Goal: Information Seeking & Learning: Find contact information

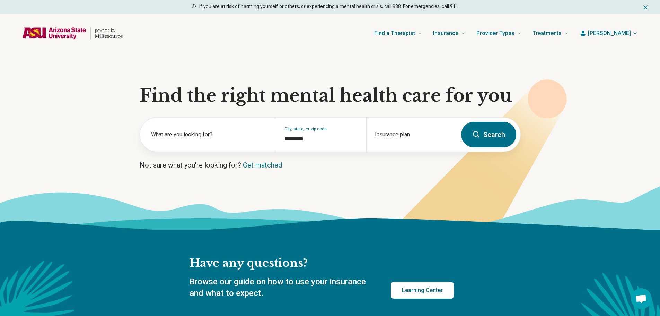
click at [478, 140] on button "Search" at bounding box center [488, 135] width 55 height 26
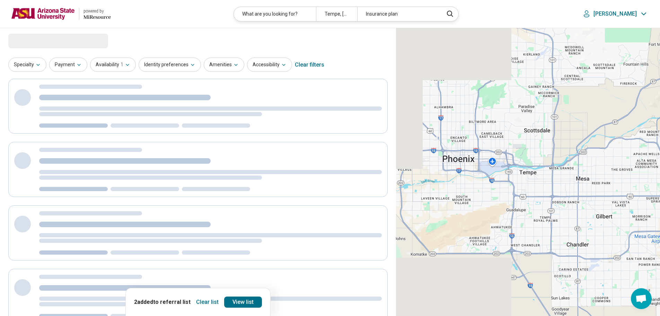
select select "***"
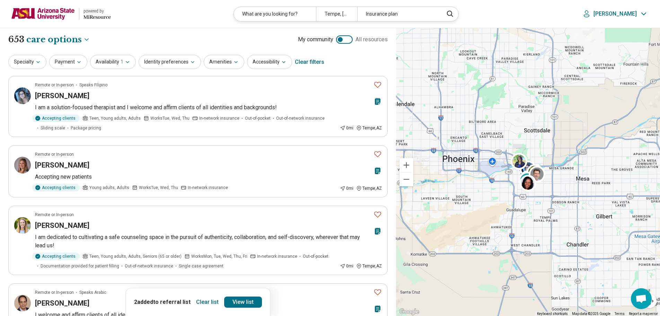
click at [205, 305] on button "Clear list" at bounding box center [207, 301] width 28 height 11
click at [156, 36] on div "**********" at bounding box center [197, 40] width 379 height 12
click at [69, 65] on button "Payment" at bounding box center [68, 62] width 38 height 14
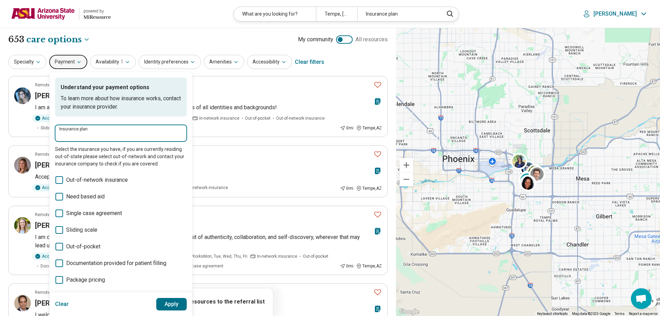
click at [95, 131] on input "Insurance plan" at bounding box center [120, 135] width 123 height 8
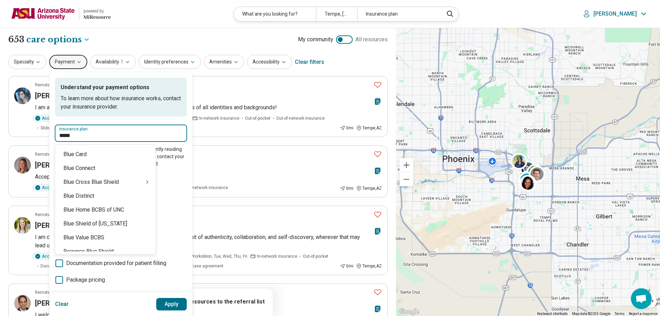
type input "******"
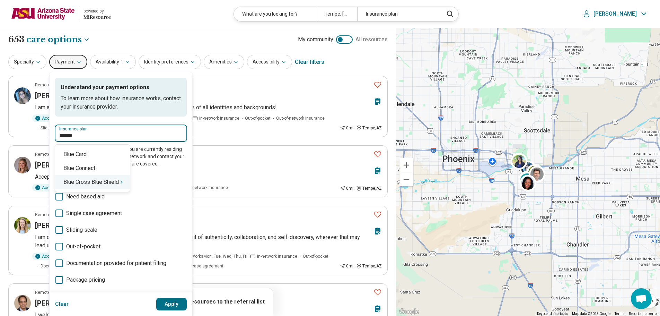
click at [102, 182] on div "Blue Cross Blue Shield" at bounding box center [92, 182] width 75 height 14
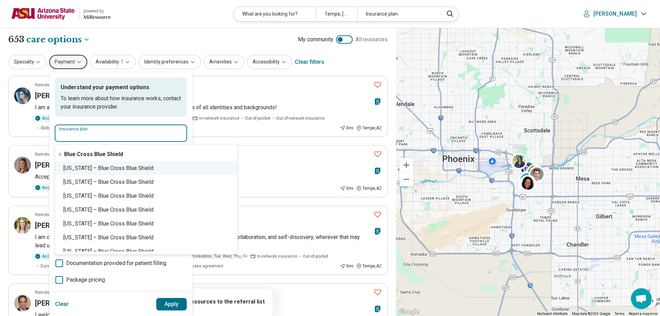
click at [100, 172] on div "Arizona – Blue Cross Blue Shield" at bounding box center [146, 168] width 182 height 14
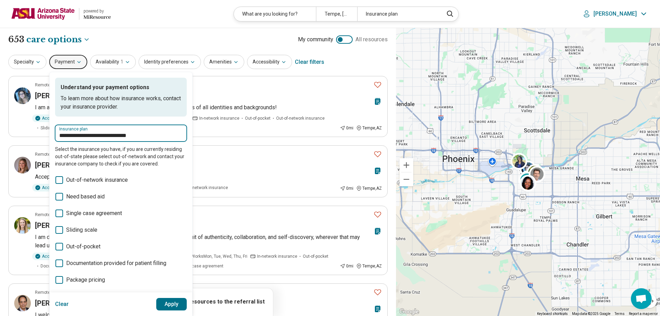
type input "**********"
click at [169, 306] on button "Apply" at bounding box center [171, 304] width 31 height 12
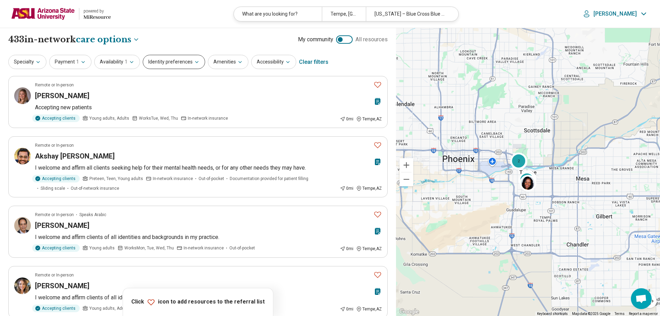
click at [173, 60] on button "Identity preferences" at bounding box center [174, 62] width 62 height 14
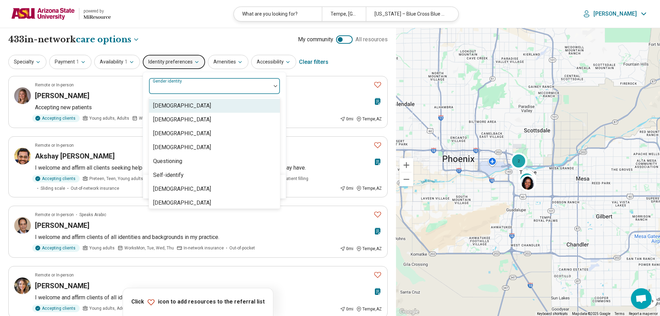
click at [187, 90] on div at bounding box center [210, 89] width 116 height 10
click at [188, 109] on div "[DEMOGRAPHIC_DATA]" at bounding box center [182, 106] width 58 height 8
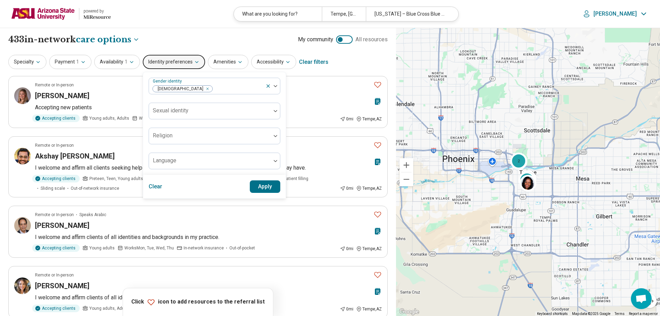
click at [280, 129] on div "Gender identity Cisgender Man Sexual identity Religion Language" at bounding box center [214, 123] width 143 height 103
click at [264, 188] on button "Apply" at bounding box center [265, 186] width 31 height 12
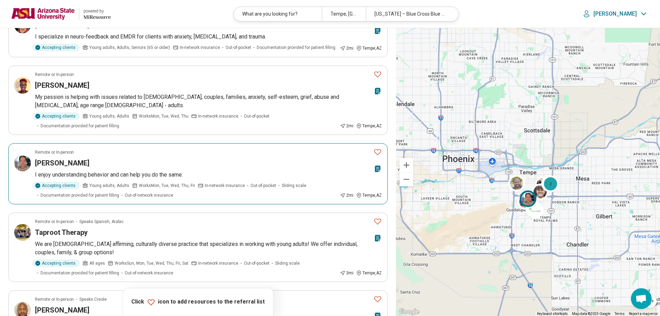
scroll to position [485, 0]
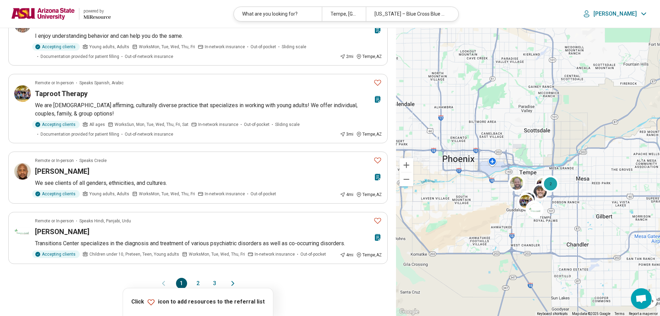
click at [199, 284] on button "2" at bounding box center [198, 282] width 11 height 11
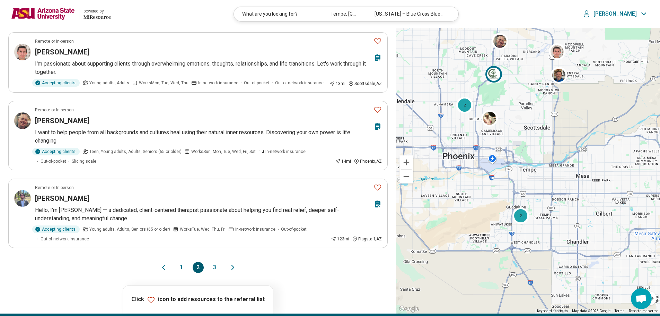
scroll to position [520, 0]
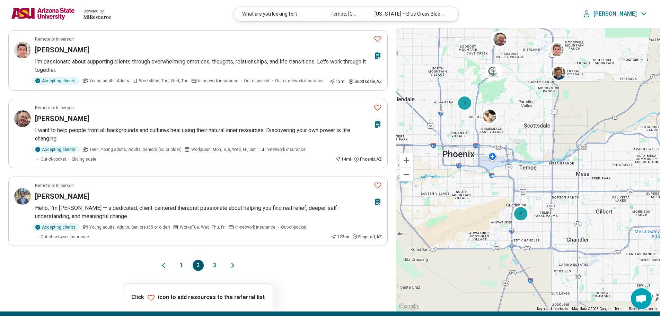
click at [181, 266] on button "1" at bounding box center [181, 264] width 11 height 11
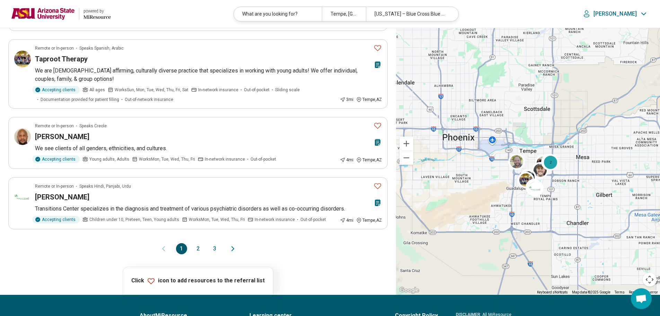
click at [197, 245] on button "2" at bounding box center [198, 248] width 11 height 11
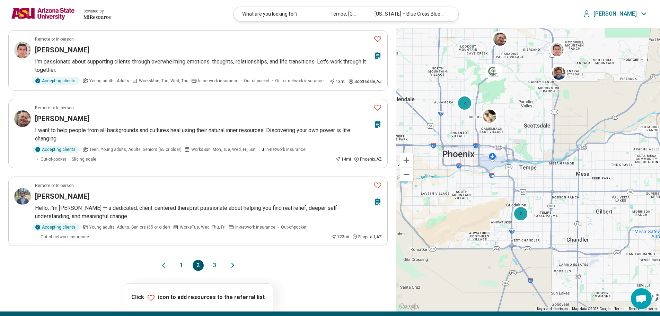
click at [214, 266] on button "3" at bounding box center [214, 264] width 11 height 11
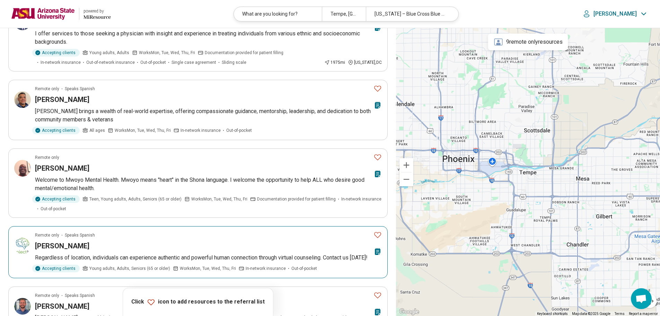
scroll to position [69, 0]
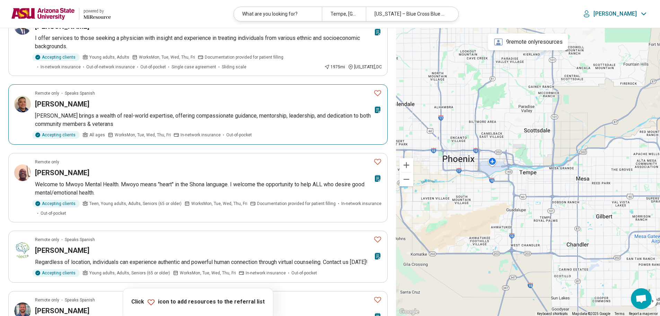
click at [27, 104] on img at bounding box center [22, 104] width 17 height 17
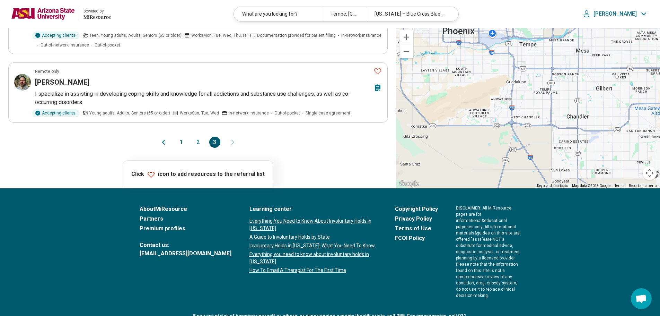
scroll to position [658, 0]
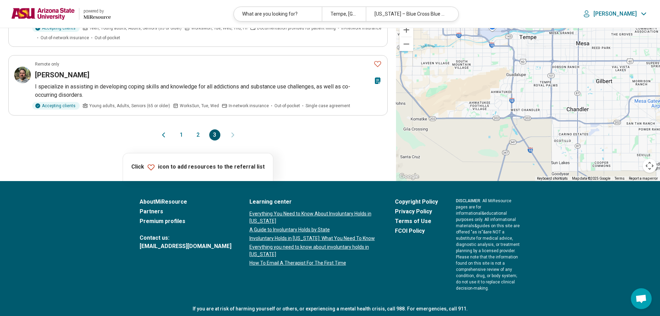
click at [181, 140] on button "1" at bounding box center [181, 134] width 11 height 11
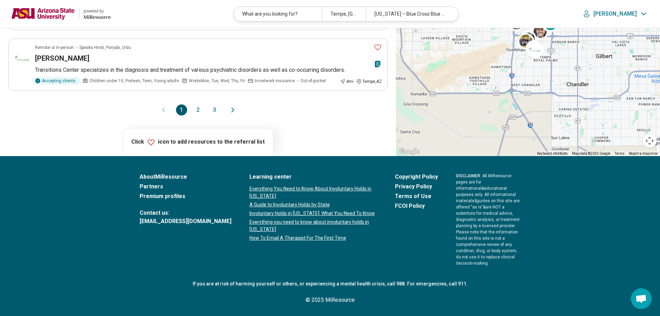
scroll to position [0, 0]
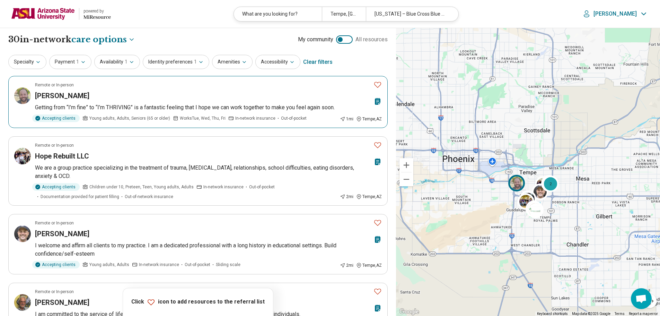
click at [23, 97] on img at bounding box center [22, 95] width 17 height 17
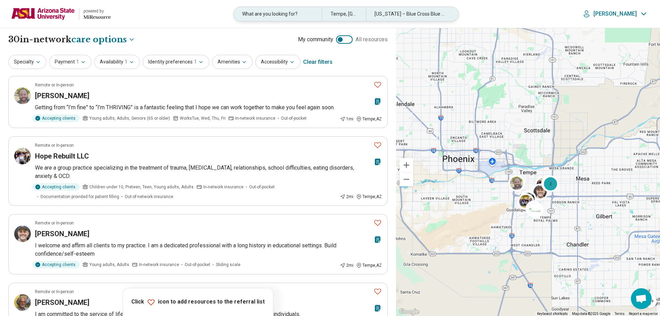
click at [269, 14] on div "What are you looking for?" at bounding box center [278, 14] width 88 height 14
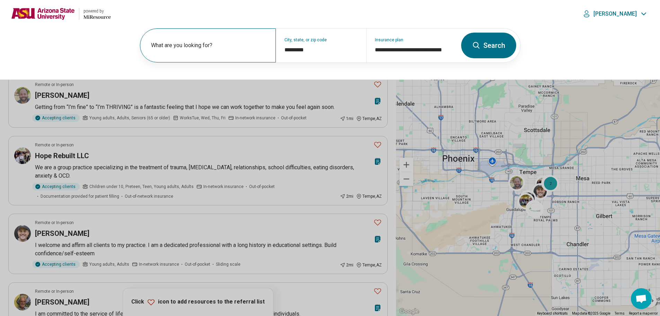
click at [212, 45] on label "What are you looking for?" at bounding box center [209, 45] width 116 height 8
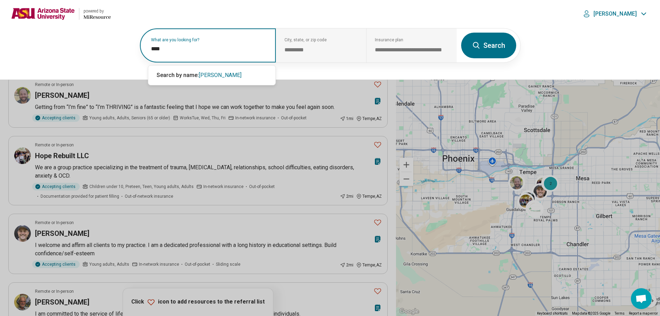
type input "*****"
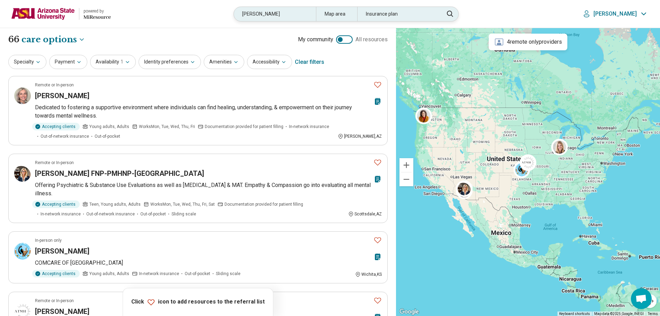
click at [259, 13] on div "kelly" at bounding box center [275, 14] width 82 height 14
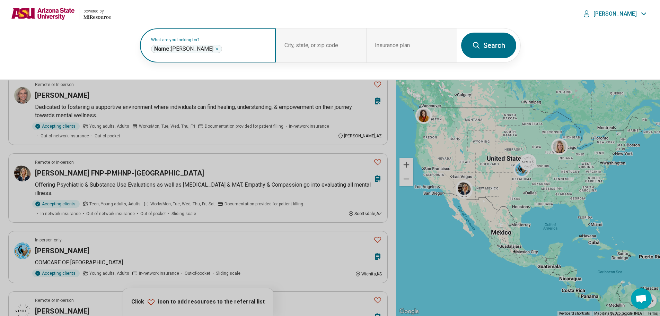
click at [215, 49] on icon "Remove" at bounding box center [217, 49] width 4 height 4
click at [184, 42] on label "What are you looking for?" at bounding box center [209, 40] width 116 height 4
type input "**********"
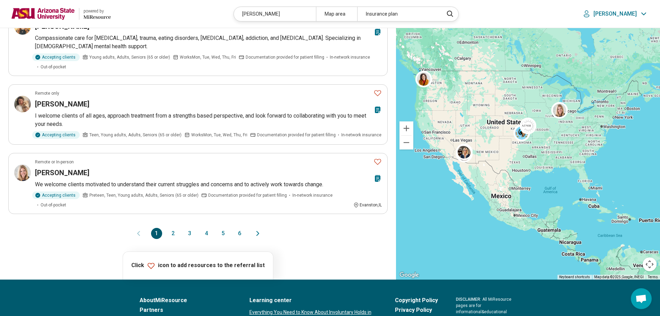
scroll to position [624, 0]
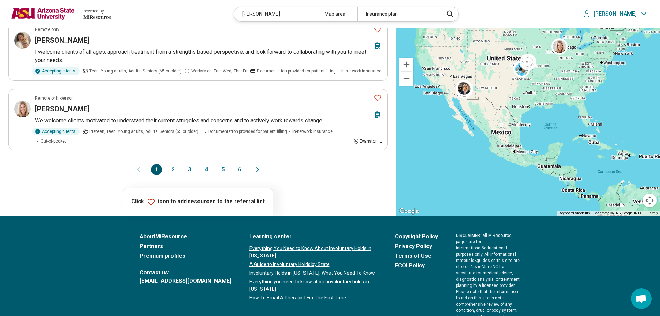
click at [175, 164] on button "2" at bounding box center [173, 169] width 11 height 11
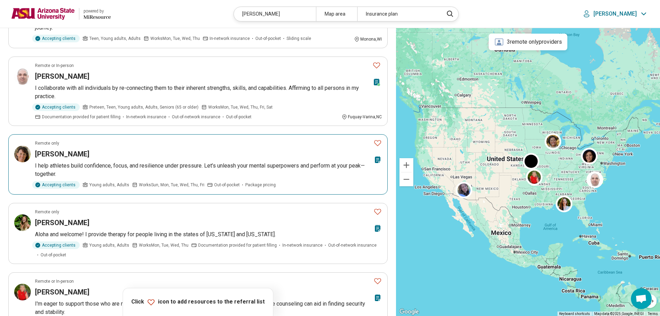
scroll to position [485, 0]
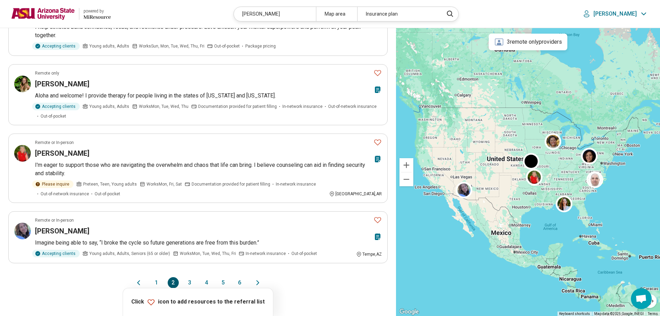
click at [188, 285] on button "3" at bounding box center [189, 282] width 11 height 11
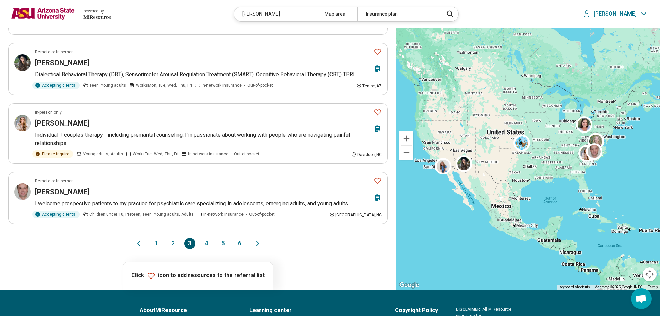
scroll to position [520, 0]
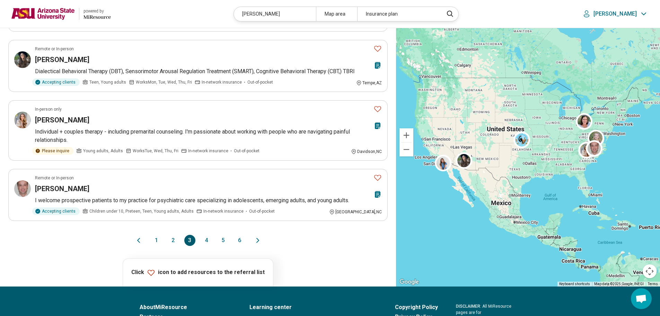
click at [205, 235] on button "4" at bounding box center [206, 240] width 11 height 11
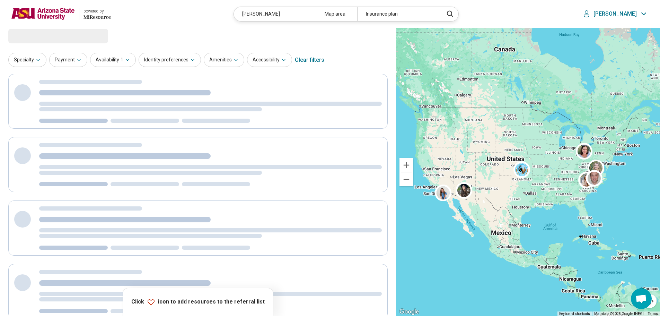
scroll to position [0, 0]
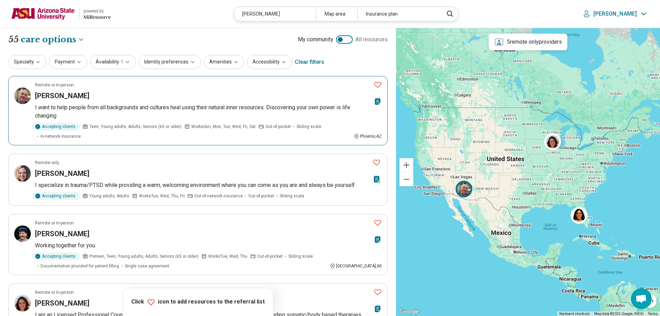
click at [19, 97] on img at bounding box center [22, 95] width 17 height 17
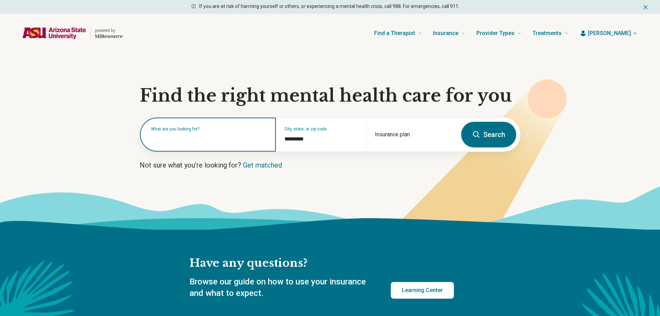
click at [167, 139] on input "text" at bounding box center [209, 138] width 116 height 8
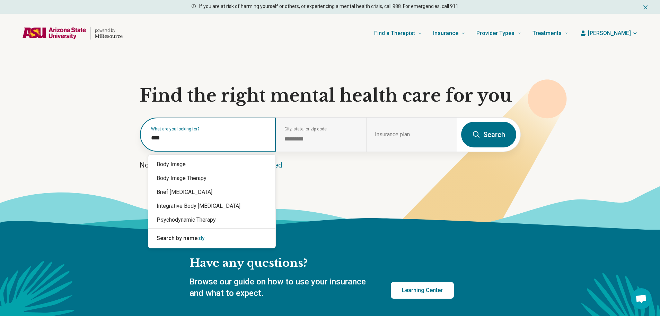
type input "*****"
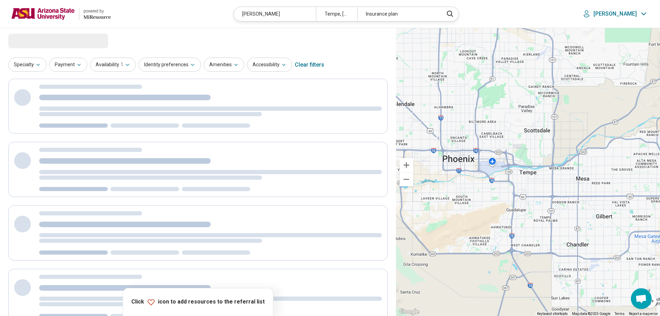
select select "***"
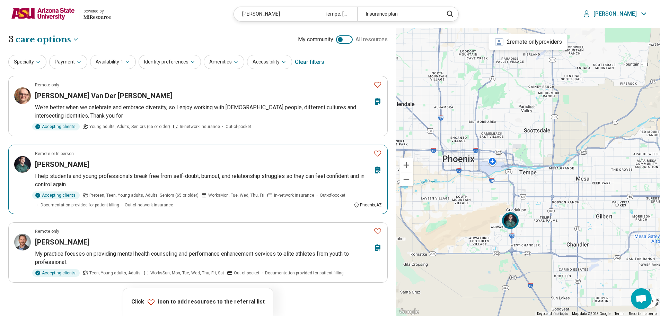
click at [16, 165] on img at bounding box center [22, 164] width 17 height 17
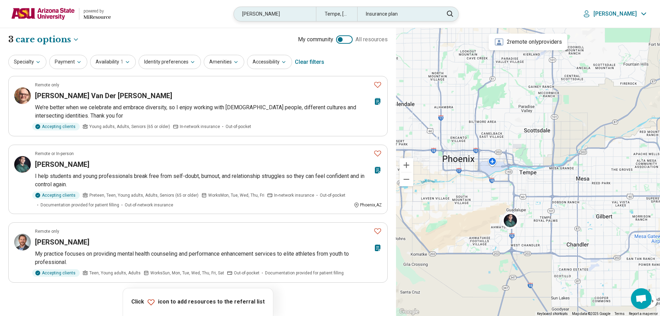
click at [303, 15] on div "dylan" at bounding box center [275, 14] width 82 height 14
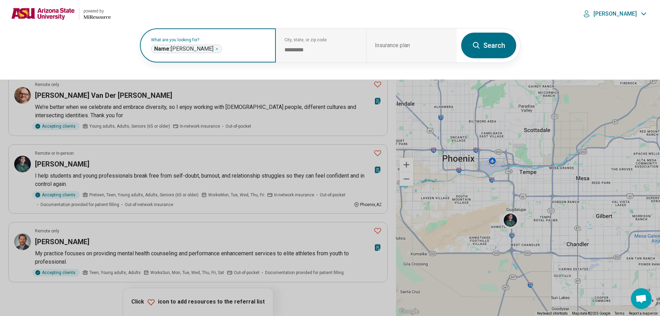
click at [215, 47] on icon "Remove" at bounding box center [217, 49] width 4 height 4
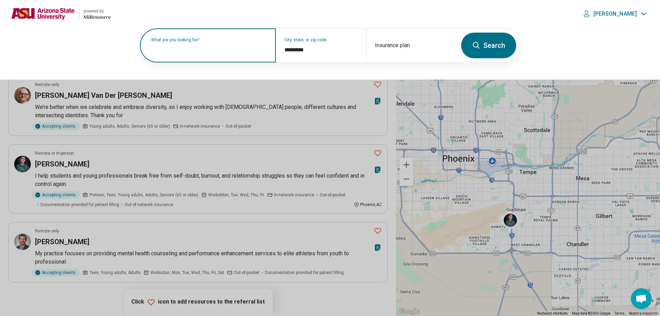
click at [186, 41] on label "What are you looking for?" at bounding box center [209, 40] width 116 height 4
type input "***"
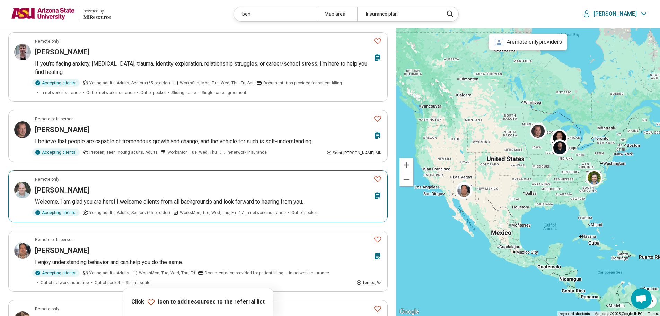
scroll to position [139, 0]
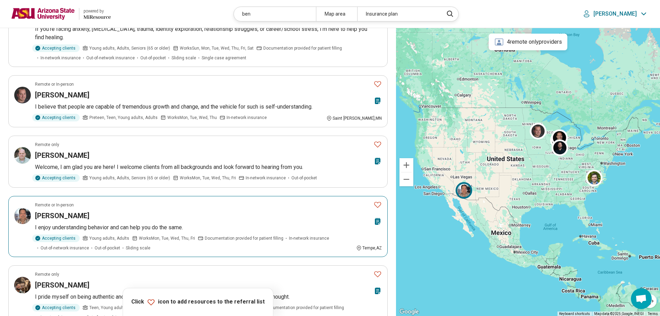
click at [20, 213] on img at bounding box center [22, 215] width 17 height 17
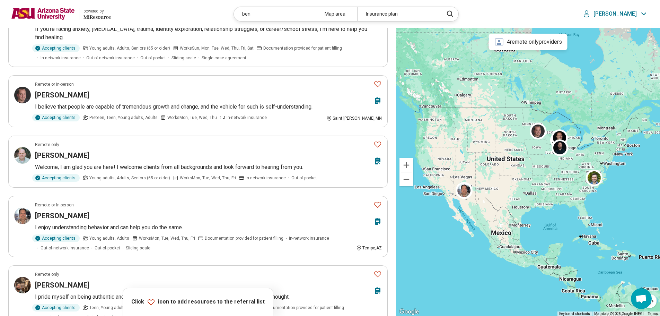
click at [43, 12] on img at bounding box center [43, 14] width 64 height 17
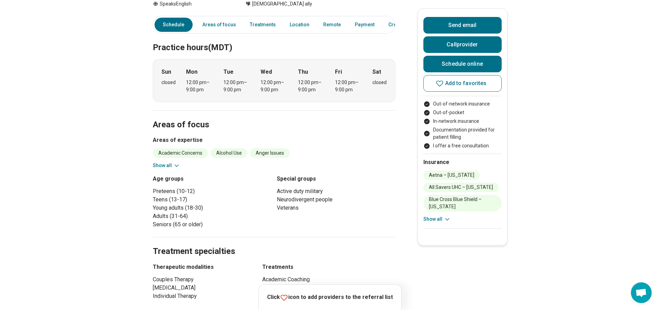
scroll to position [104, 0]
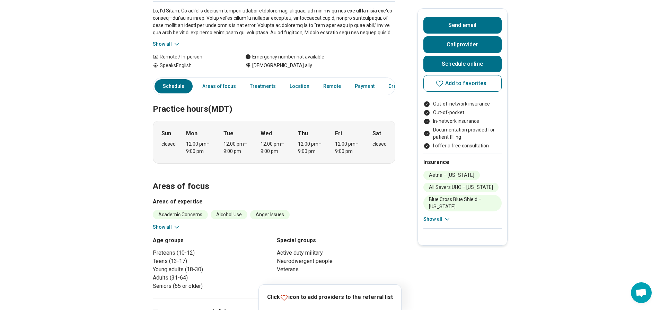
click at [177, 226] on icon at bounding box center [176, 227] width 7 height 7
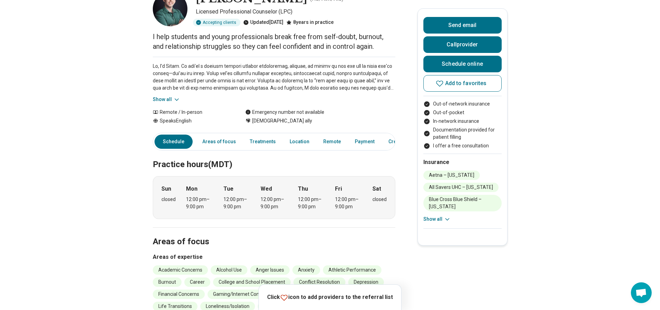
scroll to position [0, 0]
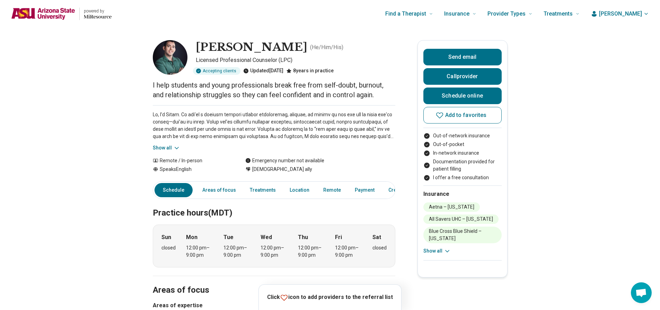
click at [435, 253] on button "Show all" at bounding box center [436, 251] width 27 height 7
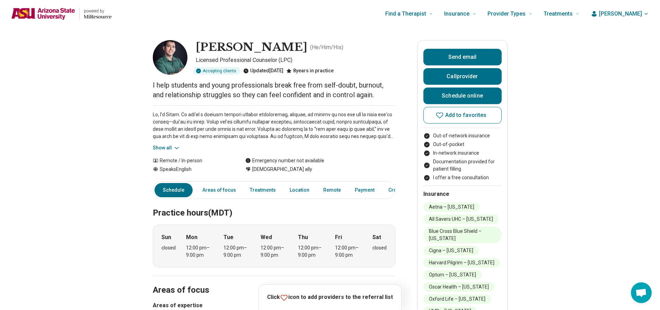
click at [169, 145] on button "Show all" at bounding box center [166, 147] width 27 height 7
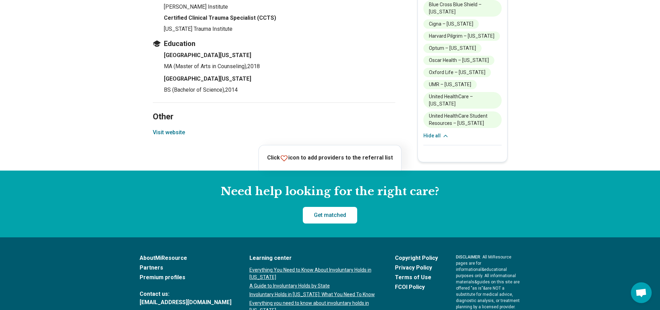
scroll to position [1213, 0]
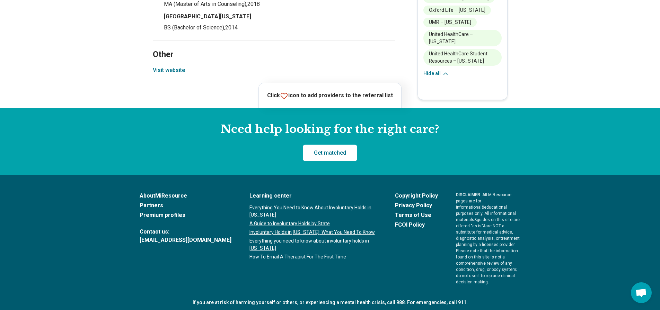
click at [176, 72] on button "Visit website" at bounding box center [169, 70] width 32 height 8
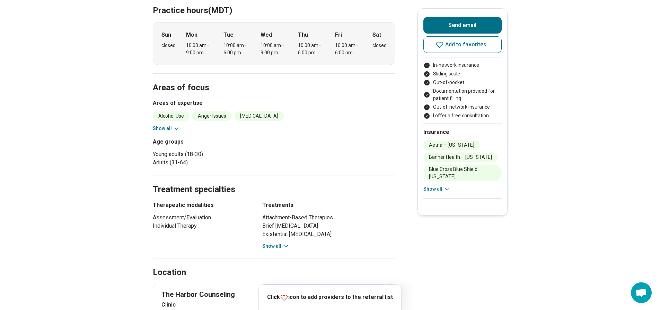
scroll to position [243, 0]
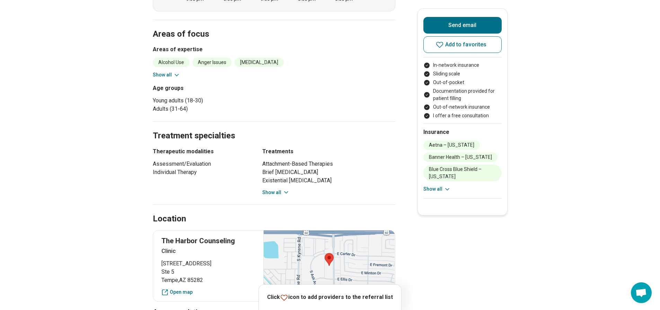
click at [176, 74] on icon at bounding box center [176, 75] width 7 height 7
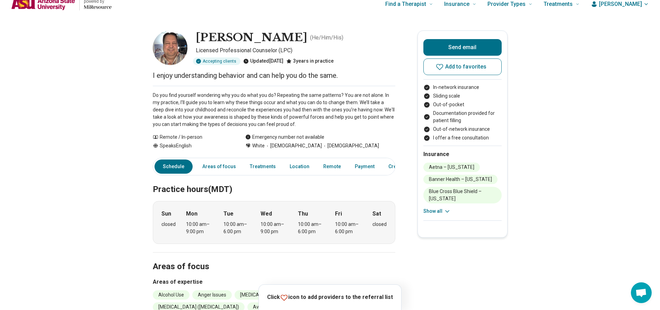
scroll to position [0, 0]
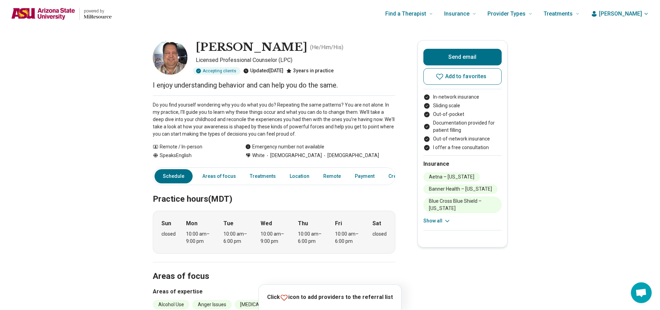
click at [213, 19] on div "Find a Therapist Mental Health Conditions ADHD Anxiety Anorexia Autism Bipolar …" at bounding box center [351, 14] width 457 height 28
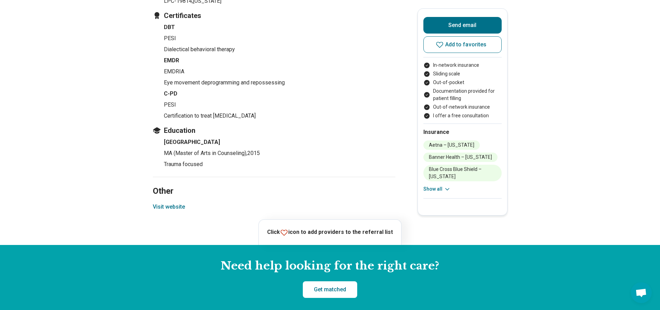
scroll to position [1109, 0]
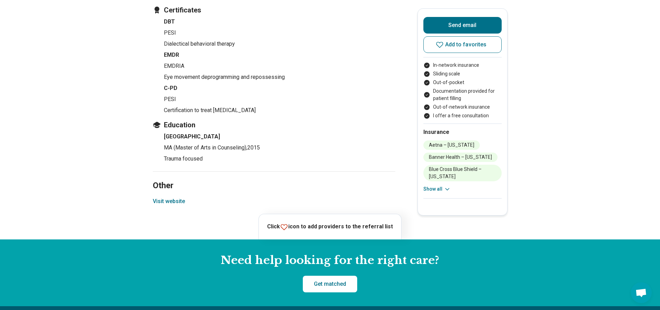
click at [160, 206] on button "Visit website" at bounding box center [169, 201] width 32 height 8
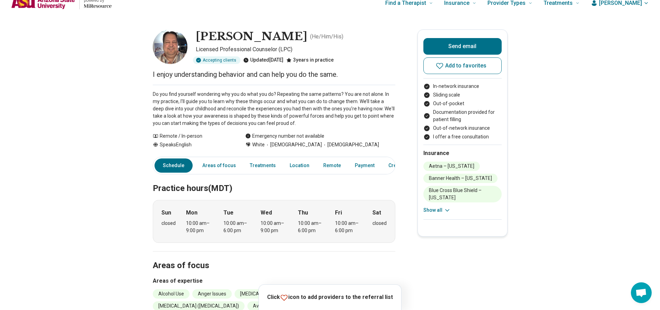
scroll to position [0, 0]
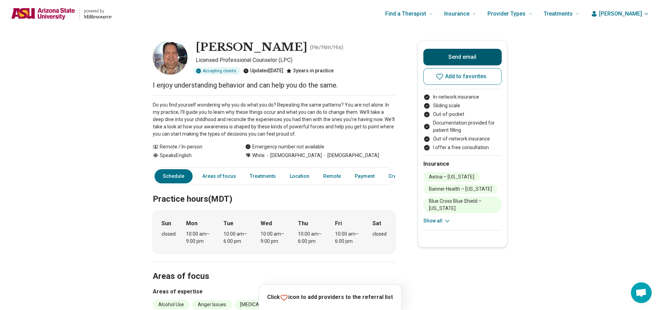
click at [479, 61] on button "Send email" at bounding box center [462, 57] width 78 height 17
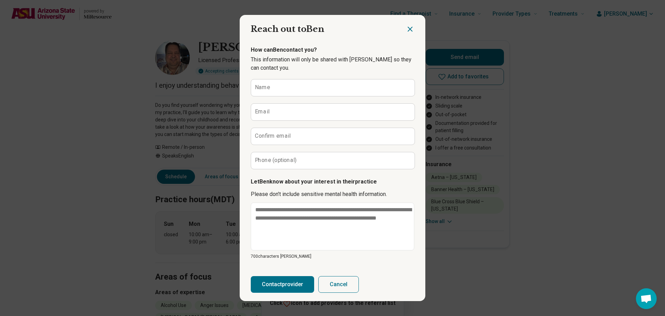
click at [407, 33] on icon "Close dialog" at bounding box center [410, 29] width 8 height 8
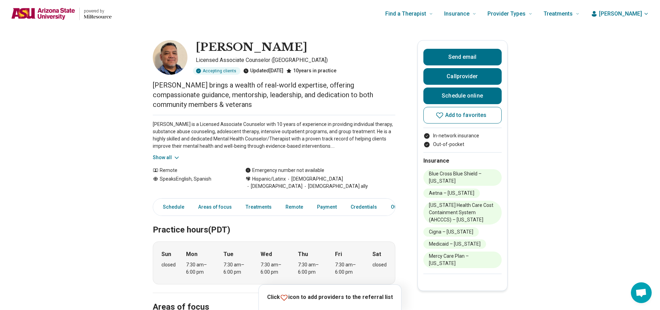
click at [167, 158] on button "Show all" at bounding box center [166, 157] width 27 height 7
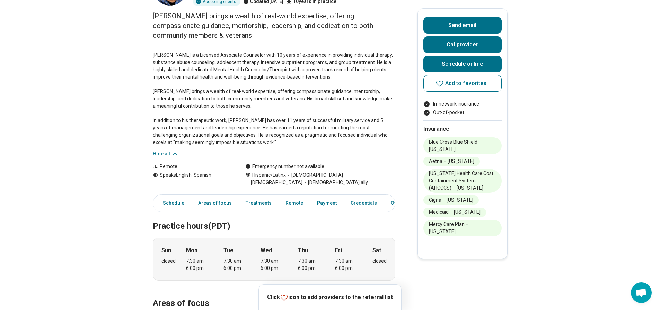
scroll to position [104, 0]
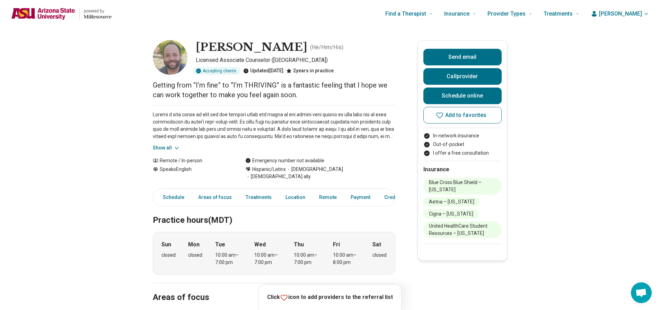
click at [172, 149] on button "Show all" at bounding box center [166, 147] width 27 height 7
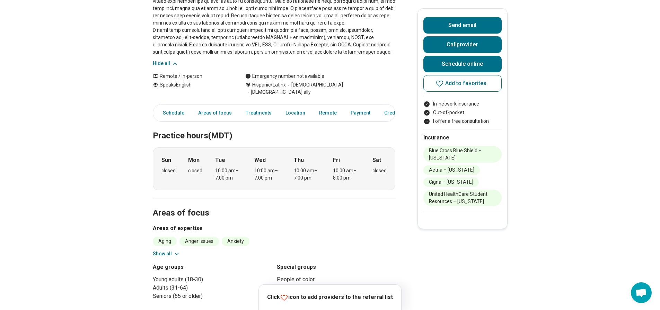
scroll to position [139, 0]
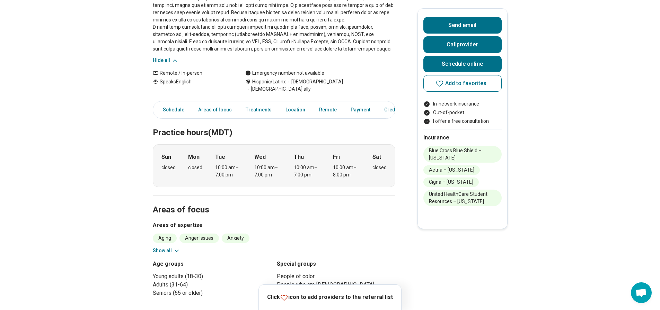
click at [177, 248] on icon at bounding box center [176, 251] width 7 height 7
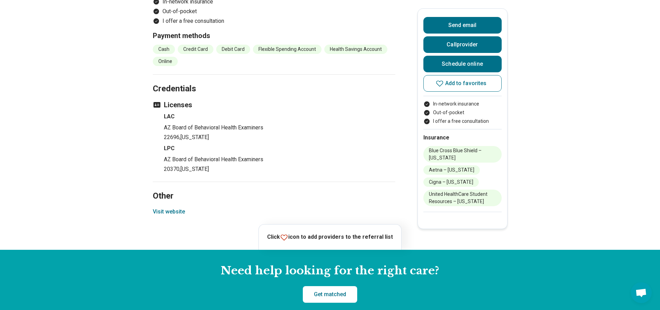
scroll to position [1039, 0]
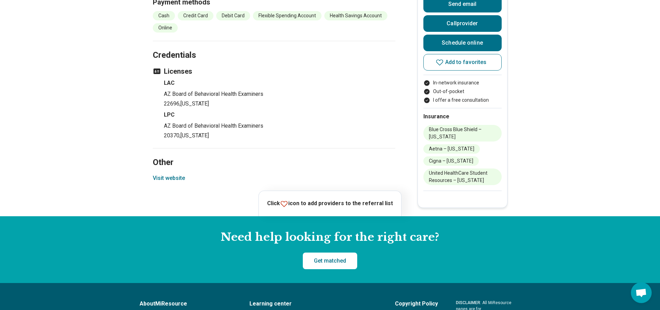
click at [183, 178] on button "Visit website" at bounding box center [169, 178] width 32 height 8
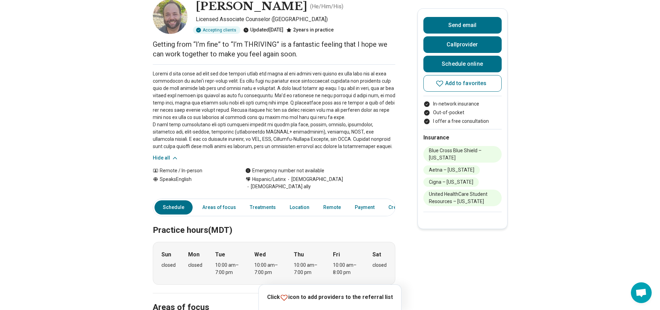
scroll to position [0, 0]
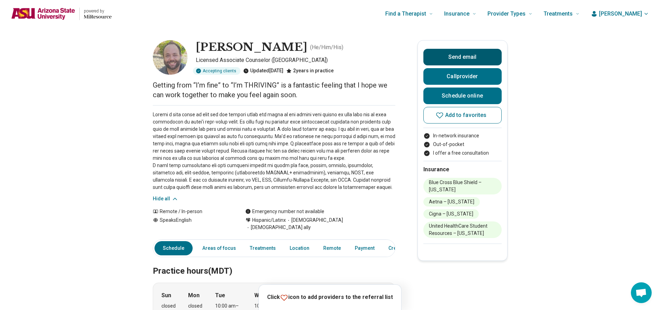
click at [440, 56] on button "Send email" at bounding box center [462, 57] width 78 height 17
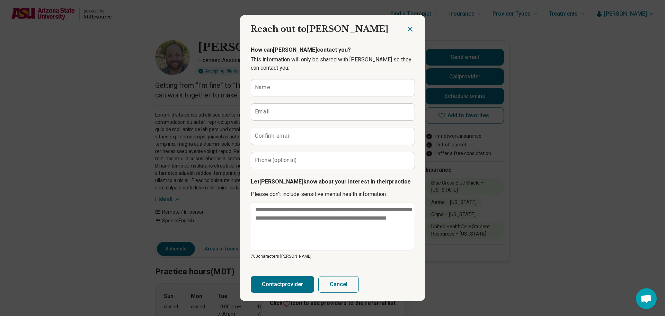
click at [409, 29] on icon "Close dialog" at bounding box center [410, 29] width 8 height 8
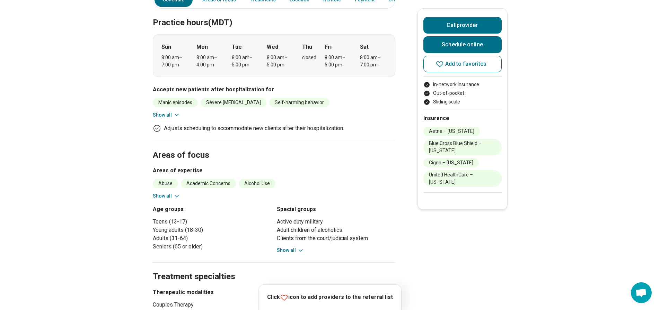
scroll to position [243, 0]
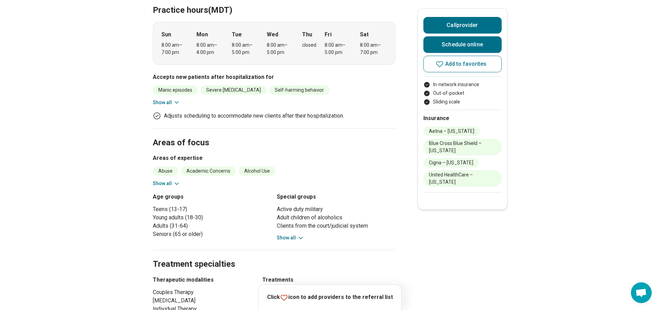
click at [169, 180] on button "Show all" at bounding box center [166, 183] width 27 height 7
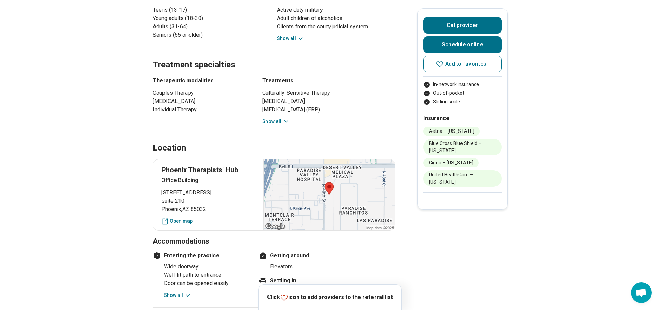
scroll to position [589, 0]
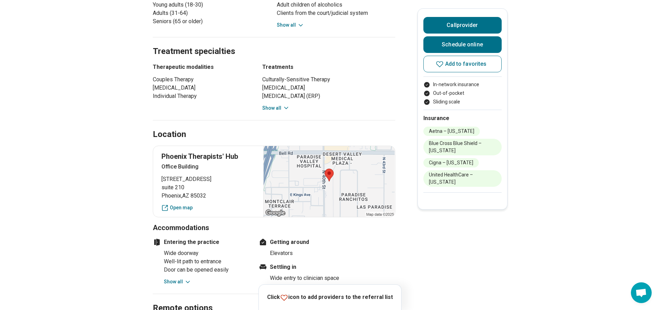
drag, startPoint x: 164, startPoint y: 163, endPoint x: 230, endPoint y: 167, distance: 67.0
click at [230, 167] on div "Phoenix Therapists' [GEOGRAPHIC_DATA] [STREET_ADDRESS] Open map" at bounding box center [274, 182] width 243 height 72
copy span "[STREET_ADDRESS]"
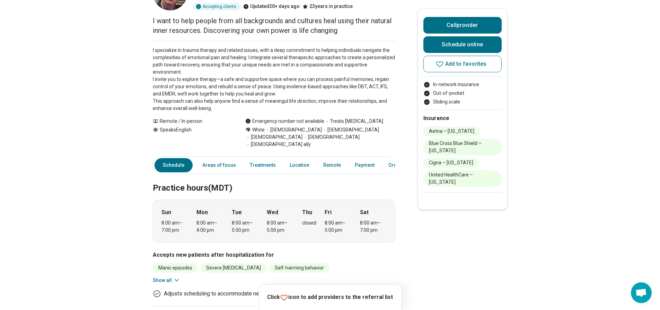
scroll to position [0, 0]
